Goal: Entertainment & Leisure: Consume media (video, audio)

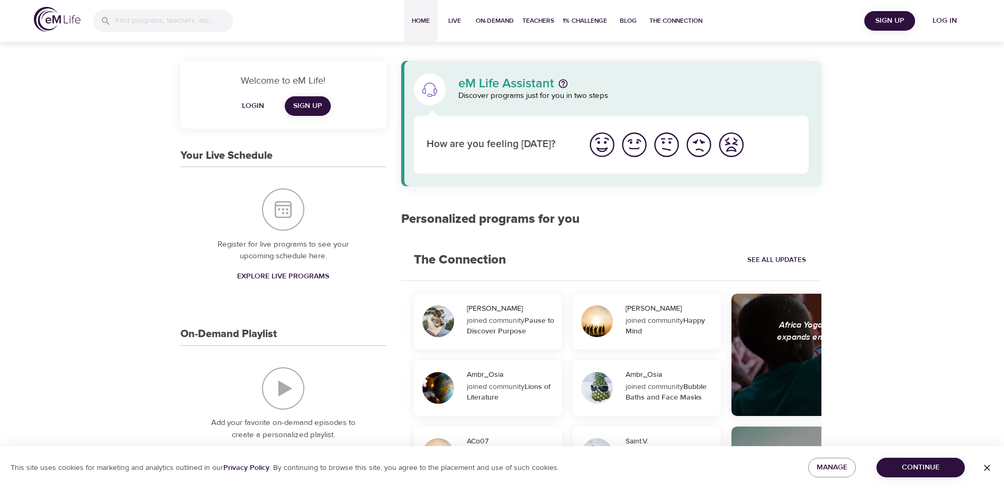
click at [951, 21] on span "Log in" at bounding box center [945, 20] width 42 height 13
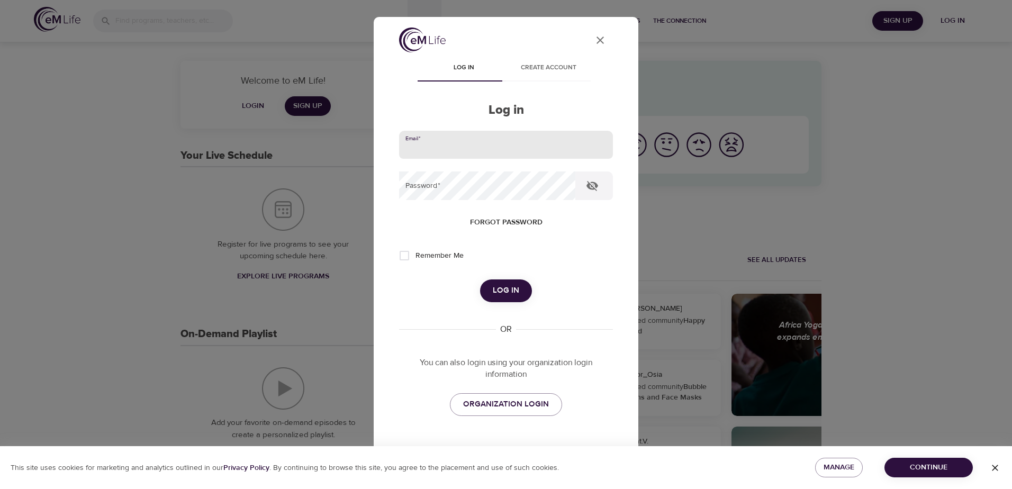
click at [502, 152] on input "email" at bounding box center [506, 145] width 214 height 29
type input "kevin.barber@conocophillips.com"
click at [594, 43] on icon "User Profile" at bounding box center [600, 40] width 13 height 13
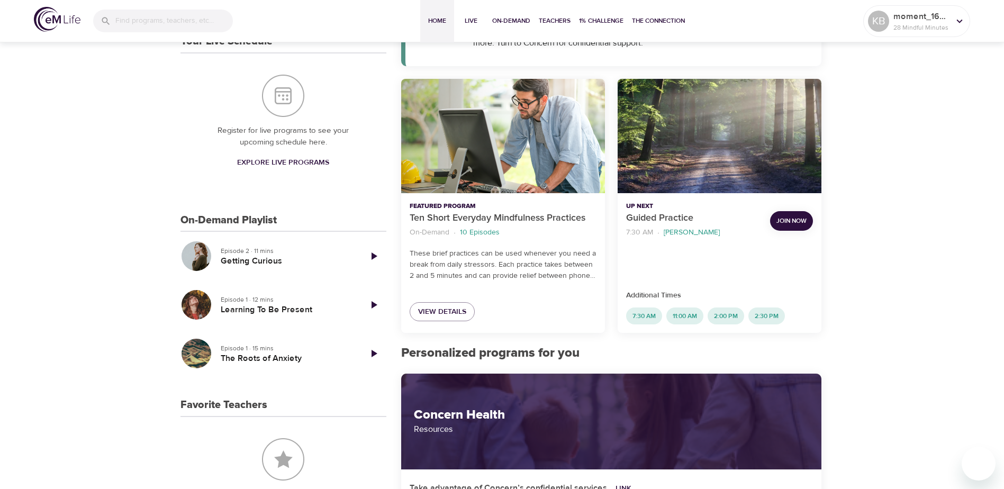
scroll to position [265, 0]
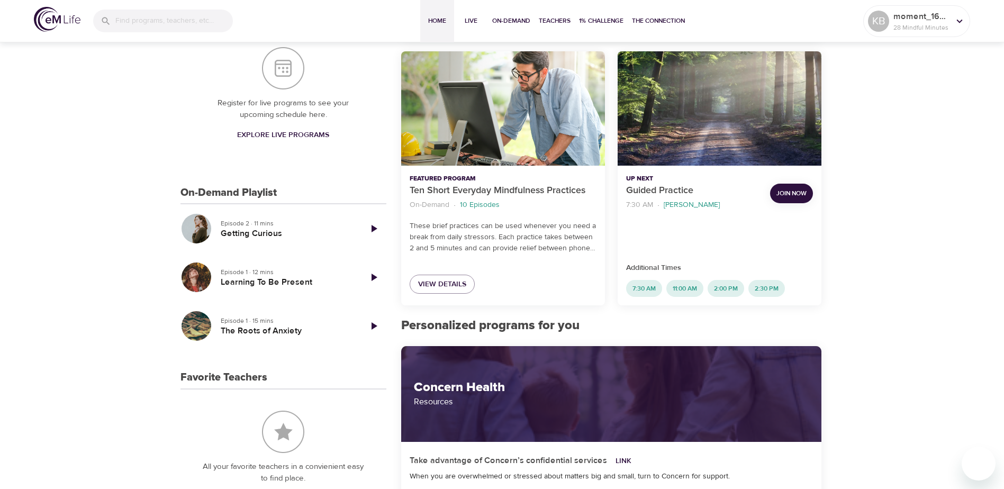
click at [373, 281] on icon "Play Episode" at bounding box center [375, 277] width 6 height 7
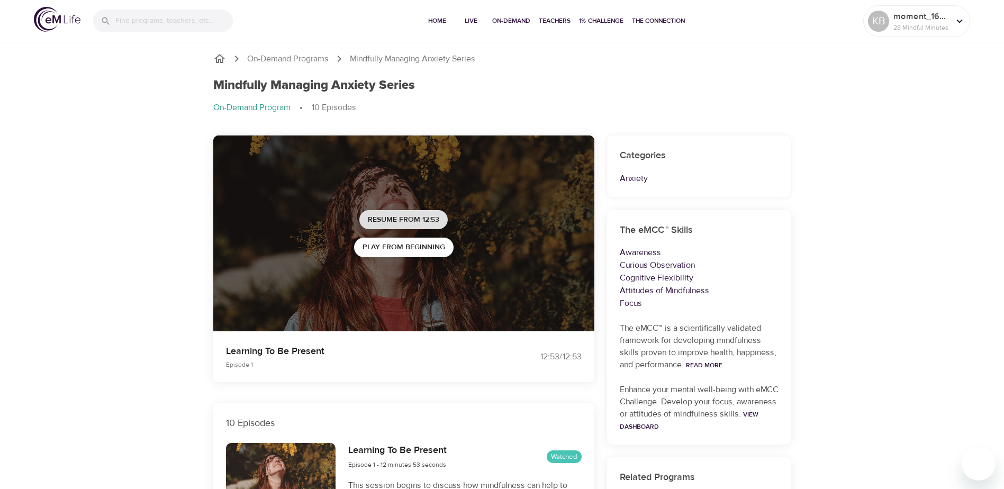
click at [407, 223] on span "Resume from 12:53" at bounding box center [403, 219] width 71 height 13
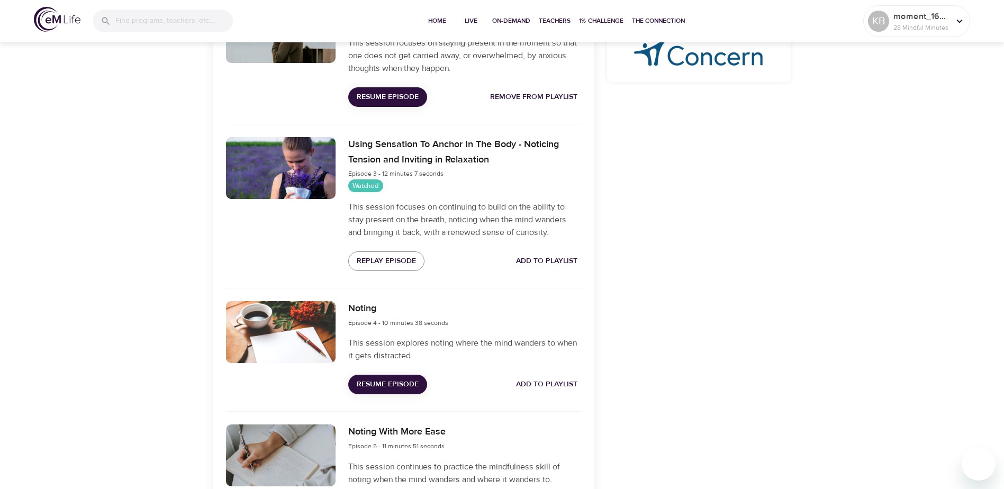
scroll to position [582, 0]
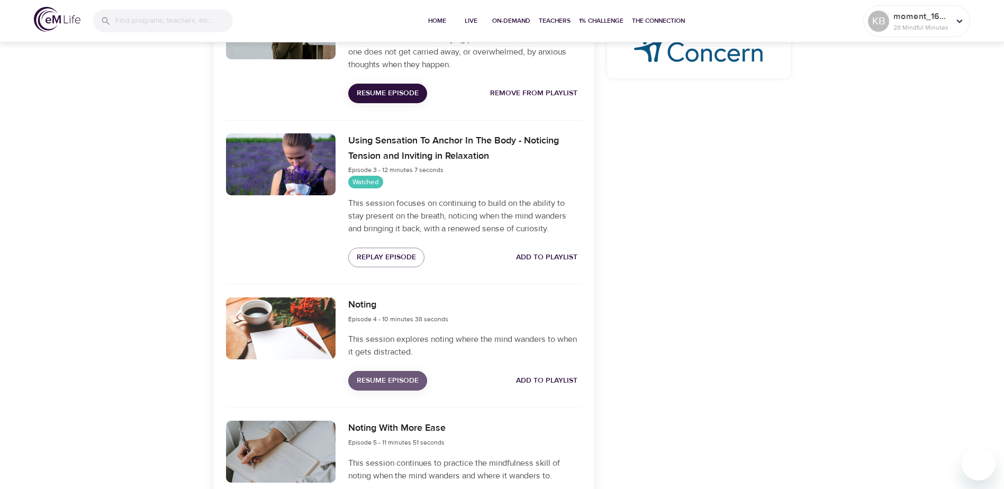
click at [409, 382] on span "Resume Episode" at bounding box center [388, 380] width 62 height 13
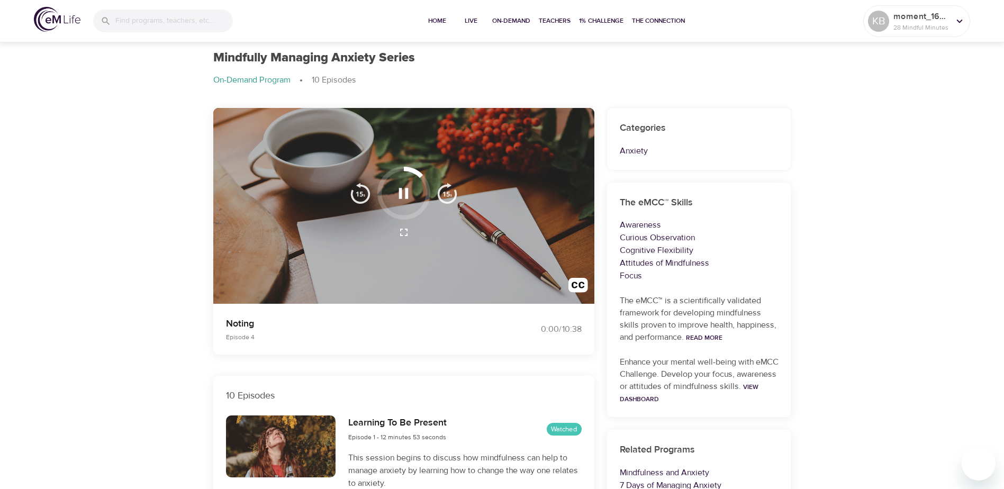
scroll to position [0, 0]
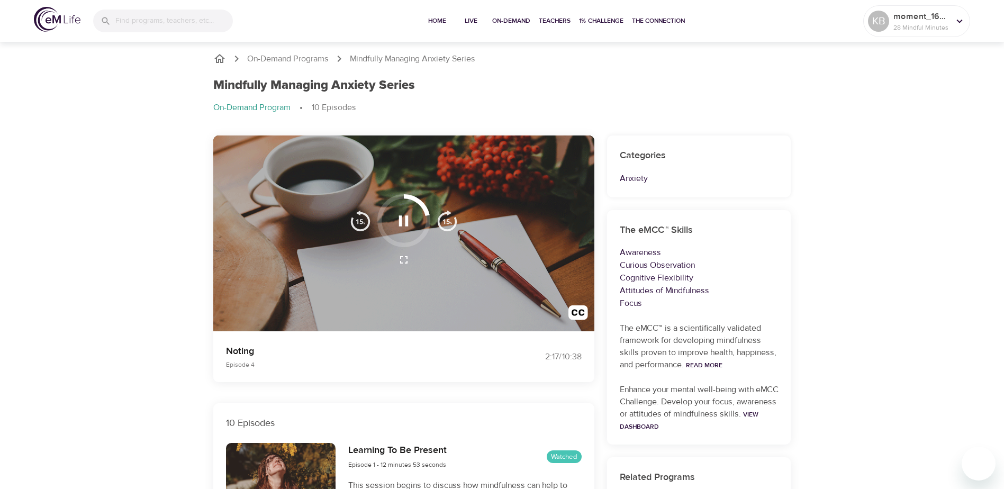
click at [360, 222] on img "button" at bounding box center [360, 220] width 21 height 21
click at [676, 429] on link "View Dashboard" at bounding box center [689, 420] width 139 height 21
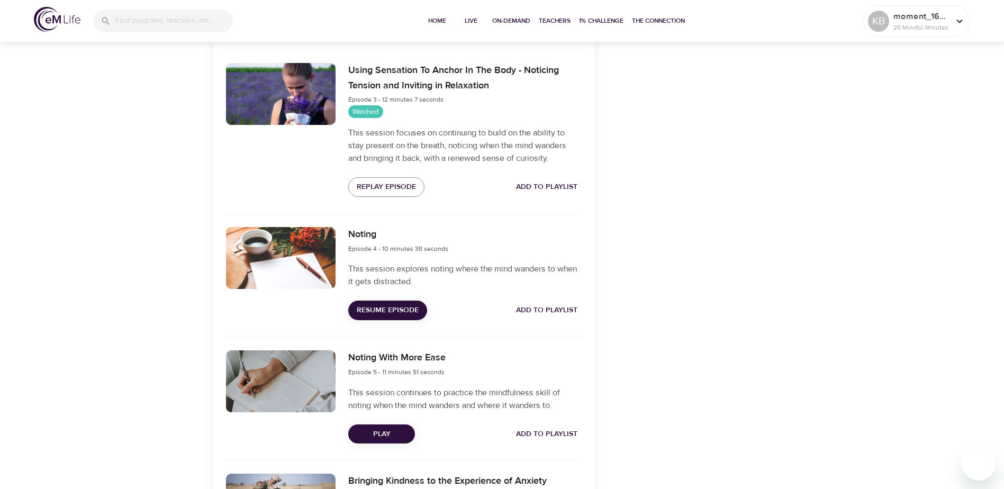
scroll to position [688, 0]
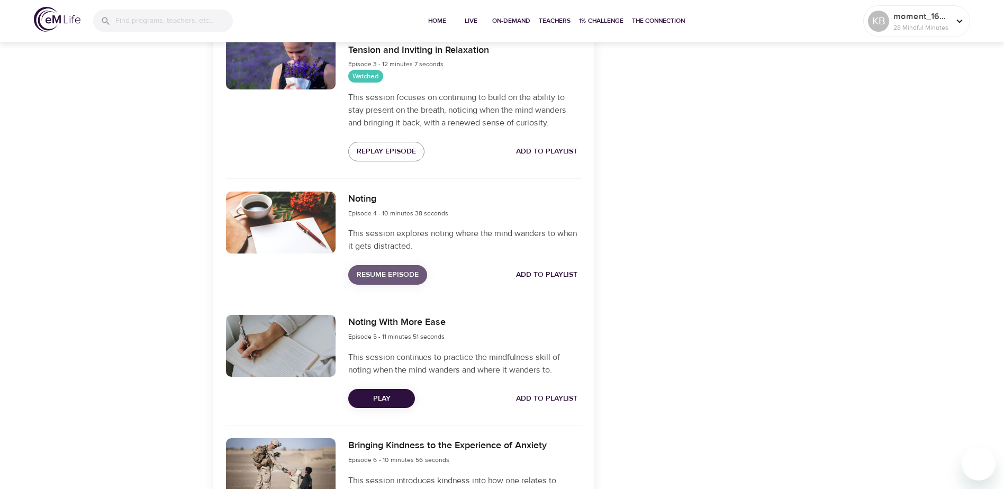
click at [407, 278] on span "Resume Episode" at bounding box center [388, 274] width 62 height 13
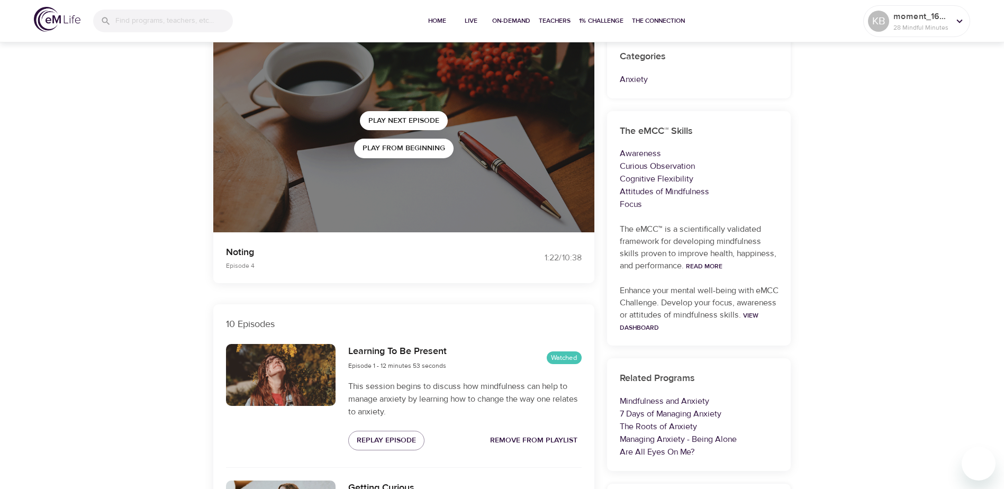
scroll to position [0, 0]
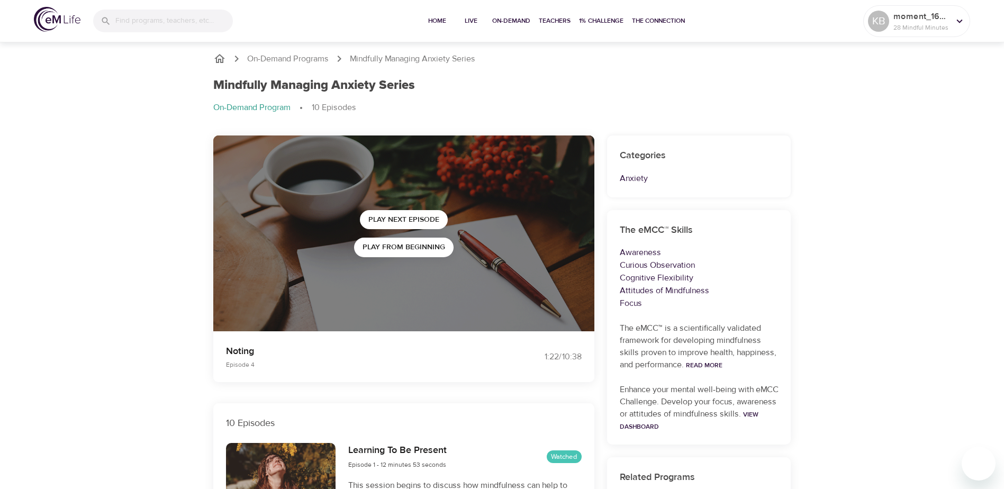
click at [218, 62] on icon "breadcrumb" at bounding box center [219, 58] width 11 height 9
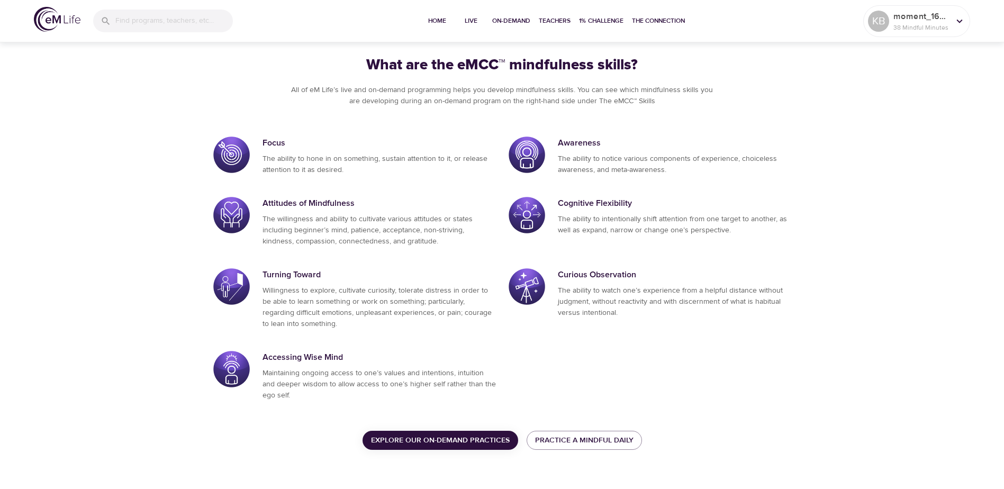
scroll to position [505, 0]
